Goal: Task Accomplishment & Management: Manage account settings

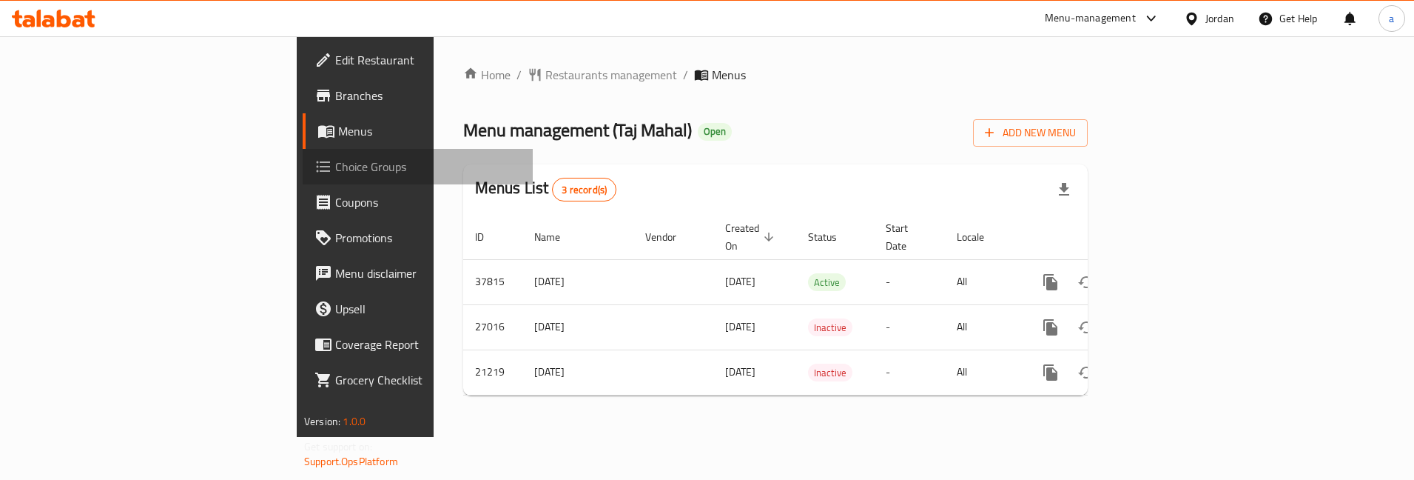
click at [335, 172] on span "Choice Groups" at bounding box center [428, 167] width 186 height 18
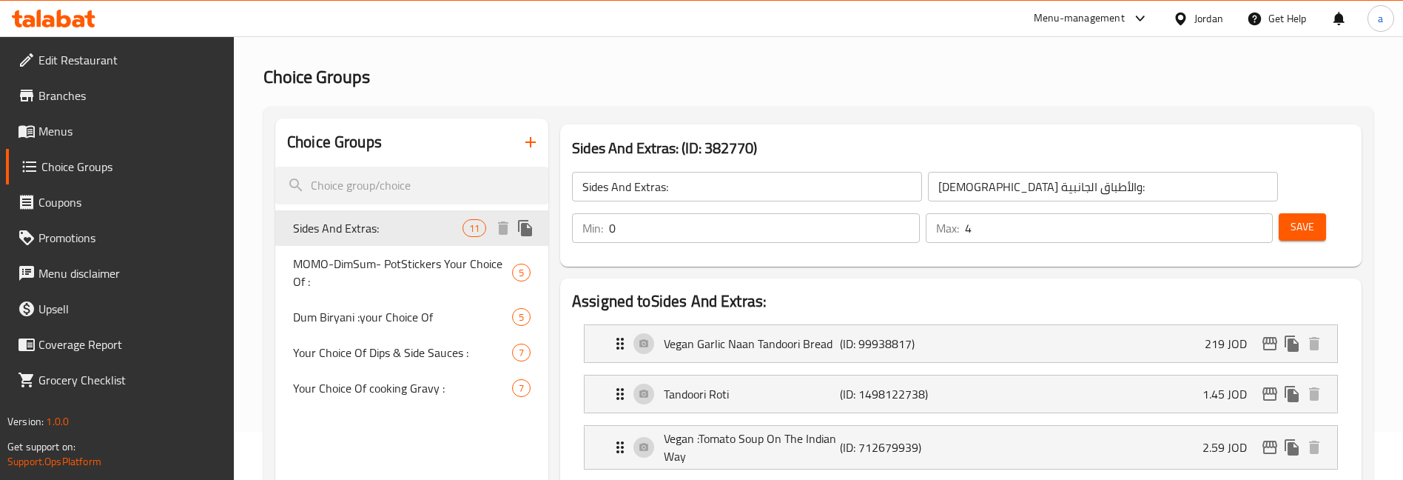
scroll to position [148, 0]
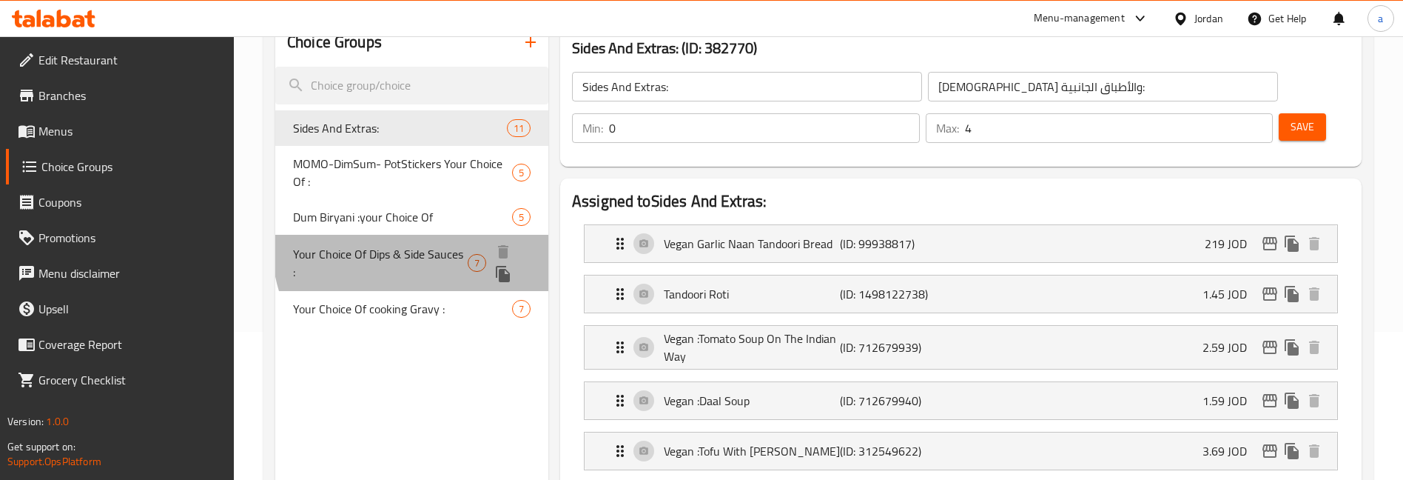
drag, startPoint x: 423, startPoint y: 246, endPoint x: 47, endPoint y: 354, distance: 391.2
click at [423, 246] on span "Your Choice Of Dips & Side Sauces :" at bounding box center [380, 263] width 175 height 36
type input "Your Choice Of Dips & Side Sauces :"
type input "اختيارك من الصوصات الجانبية والديب :"
type input "6"
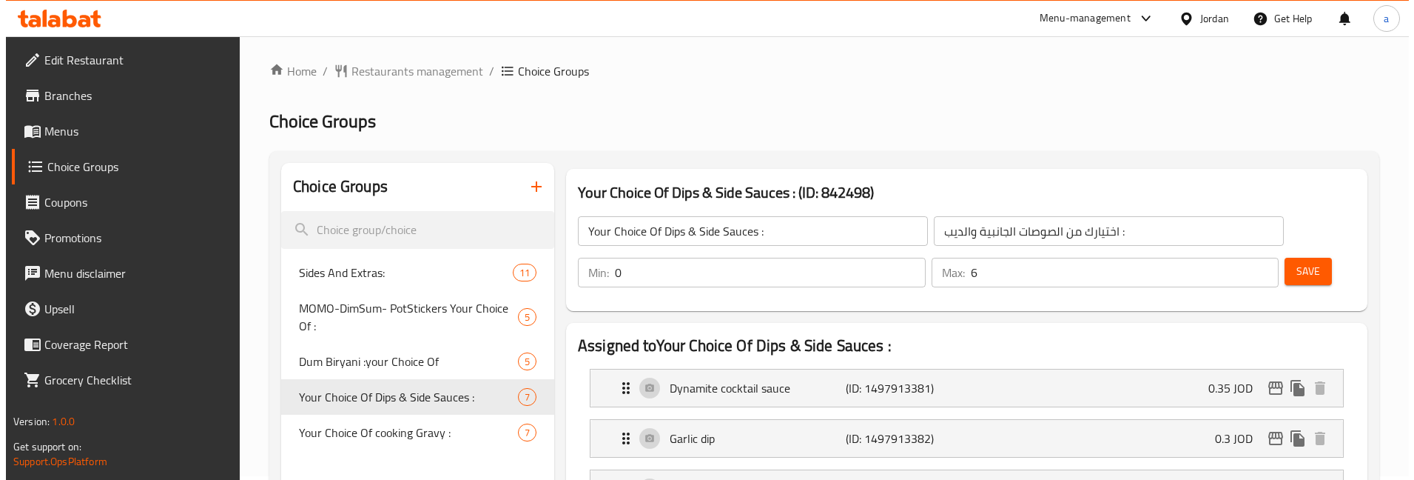
scroll to position [0, 0]
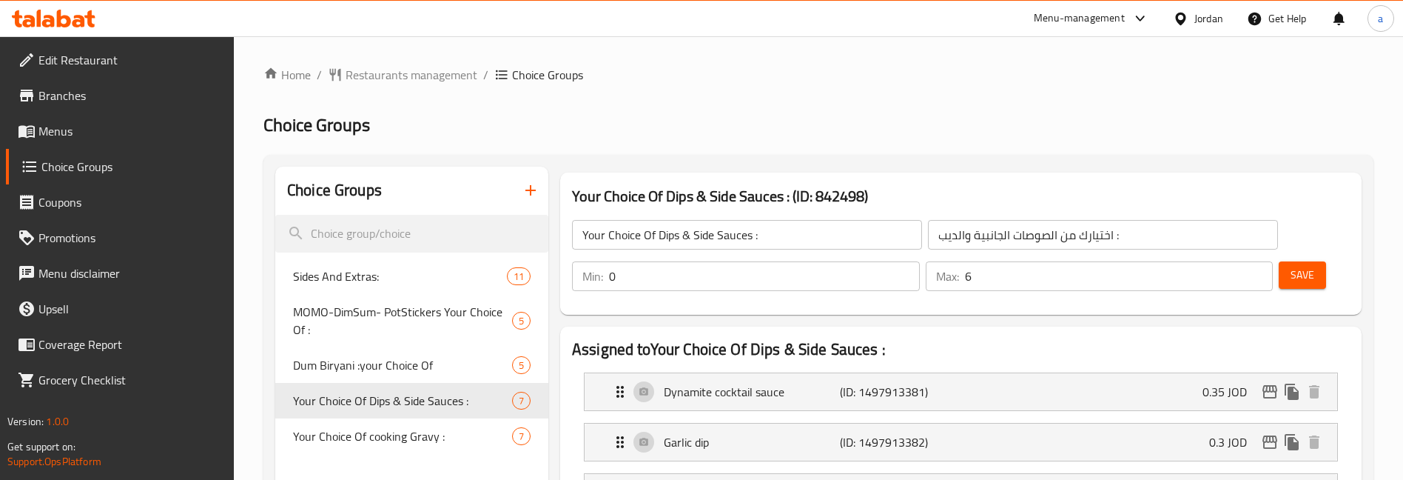
click at [112, 58] on span "Edit Restaurant" at bounding box center [130, 60] width 184 height 18
